Goal: Task Accomplishment & Management: Manage account settings

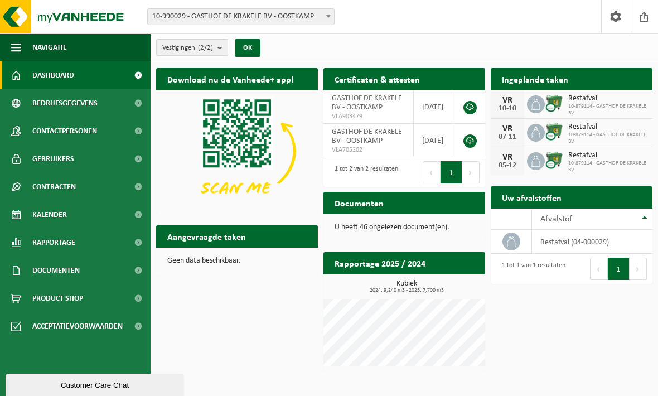
click at [603, 99] on span "Restafval" at bounding box center [608, 98] width 79 height 9
click at [542, 99] on span at bounding box center [536, 104] width 18 height 18
click at [592, 102] on span "Restafval" at bounding box center [608, 98] width 79 height 9
click at [555, 105] on img at bounding box center [554, 103] width 19 height 19
click at [526, 77] on h2 "Ingeplande taken" at bounding box center [535, 79] width 89 height 22
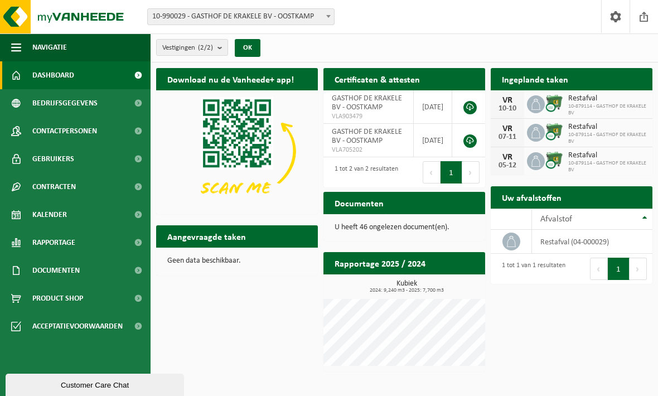
click at [561, 102] on img at bounding box center [554, 103] width 19 height 19
click at [322, 20] on span "10-990029 - GASTHOF DE KRAKELE BV - OOSTKAMP" at bounding box center [241, 17] width 186 height 16
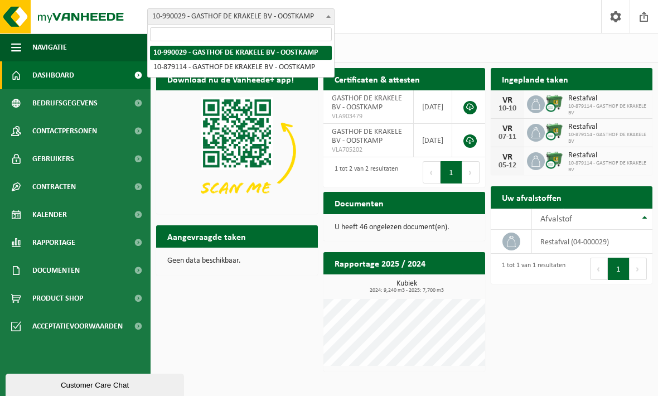
click at [398, 27] on div "Vestiging: 10-990029 - GASTHOF DE KRAKELE BV - OOSTKAMP 10-879114 - GASTHOF DE …" at bounding box center [329, 17] width 658 height 34
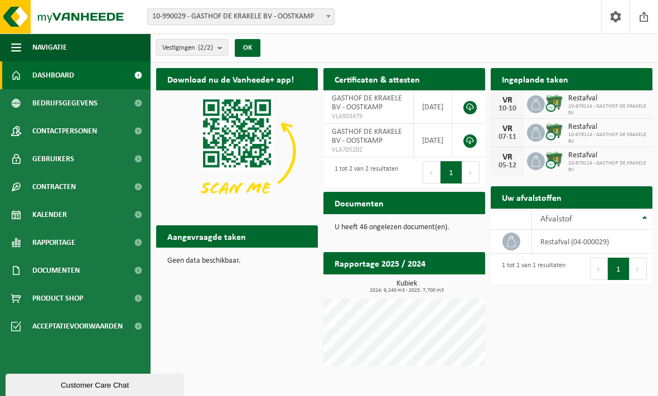
click at [223, 49] on b "submit" at bounding box center [223, 48] width 10 height 16
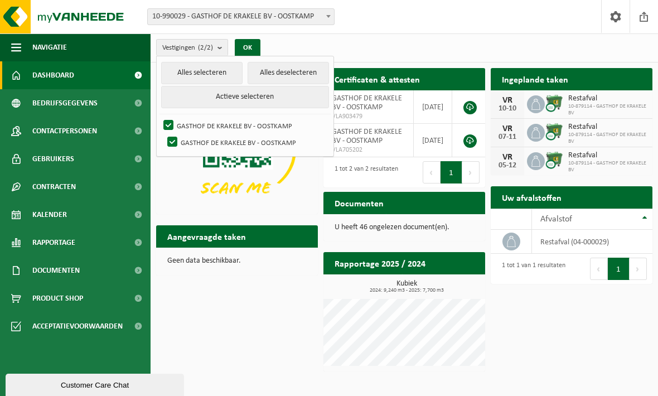
click at [355, 48] on div "Vestigingen (2/2) Alles selecteren Alles deselecteren Actieve selecteren GASTHO…" at bounding box center [405, 47] width 508 height 29
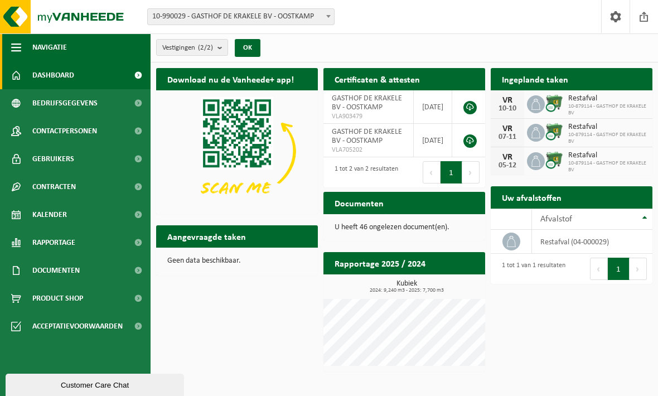
click at [17, 44] on span "button" at bounding box center [16, 47] width 10 height 28
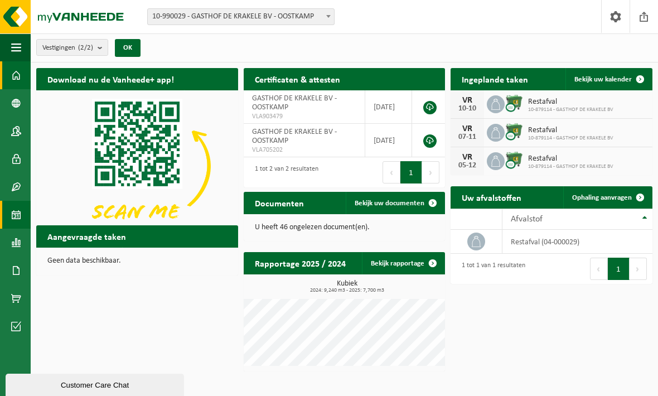
click at [23, 214] on link "Kalender" at bounding box center [15, 215] width 31 height 28
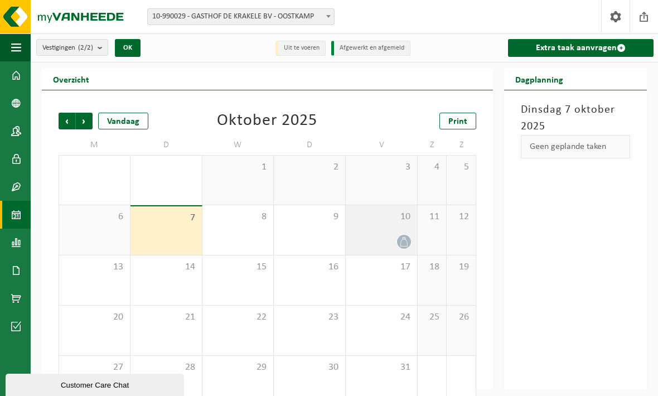
click at [385, 232] on div "10" at bounding box center [381, 230] width 71 height 50
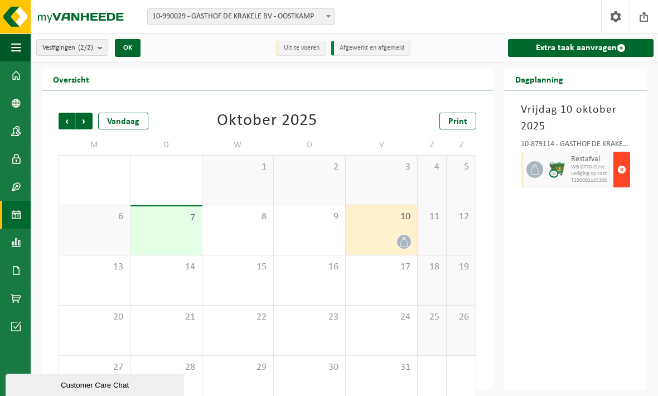
click at [624, 171] on span "button" at bounding box center [622, 169] width 9 height 22
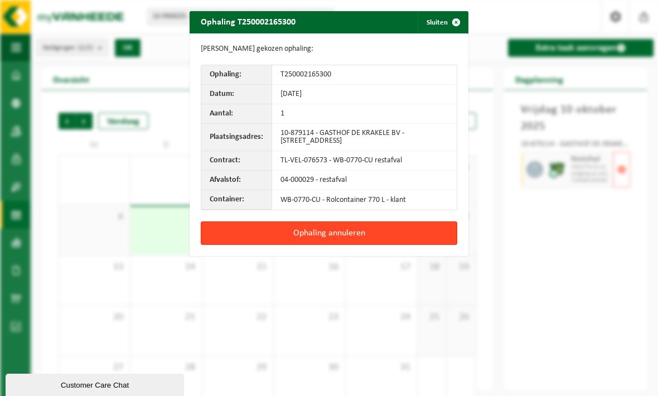
click at [363, 231] on button "Ophaling annuleren" at bounding box center [329, 233] width 257 height 23
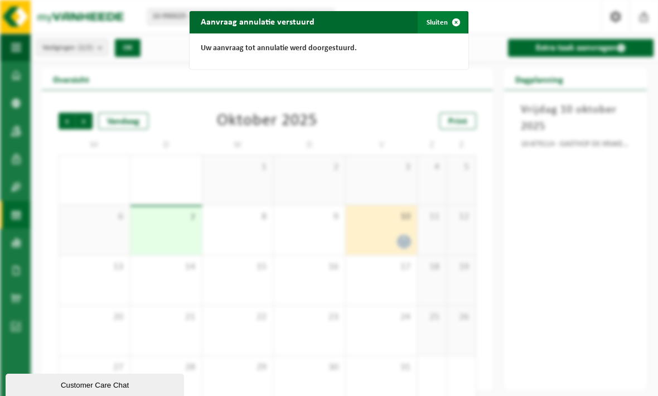
click at [456, 22] on span "button" at bounding box center [456, 22] width 22 height 22
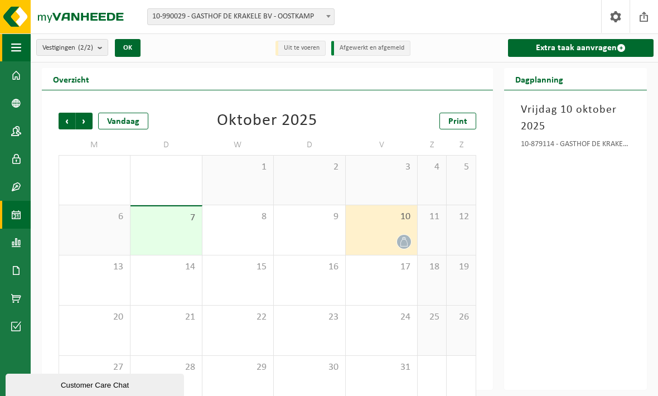
click at [21, 50] on span "button" at bounding box center [16, 47] width 10 height 28
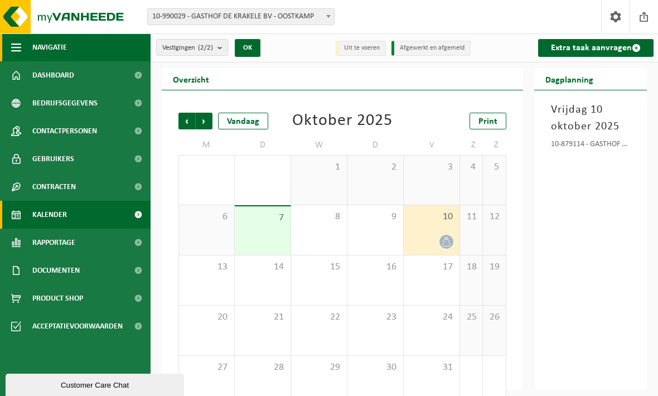
click at [88, 46] on button "Navigatie" at bounding box center [75, 47] width 151 height 28
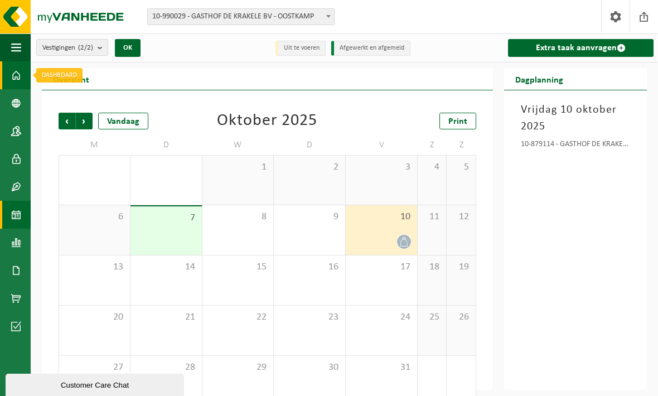
click at [21, 73] on link "Dashboard" at bounding box center [15, 75] width 31 height 28
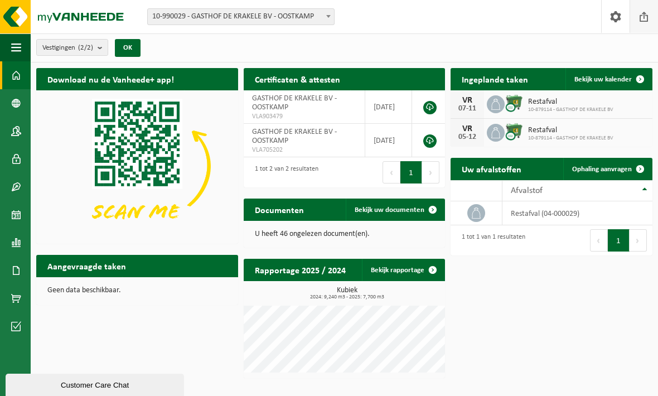
click at [646, 18] on span at bounding box center [644, 16] width 17 height 33
